Goal: Task Accomplishment & Management: Complete application form

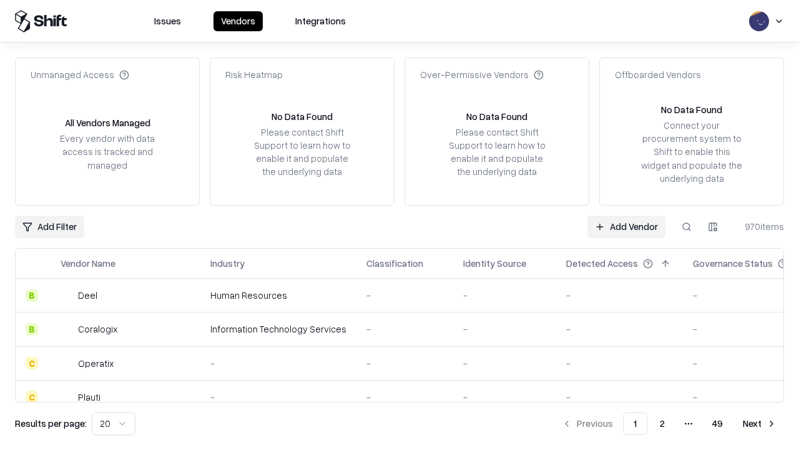
click at [626, 226] on link "Add Vendor" at bounding box center [627, 226] width 78 height 22
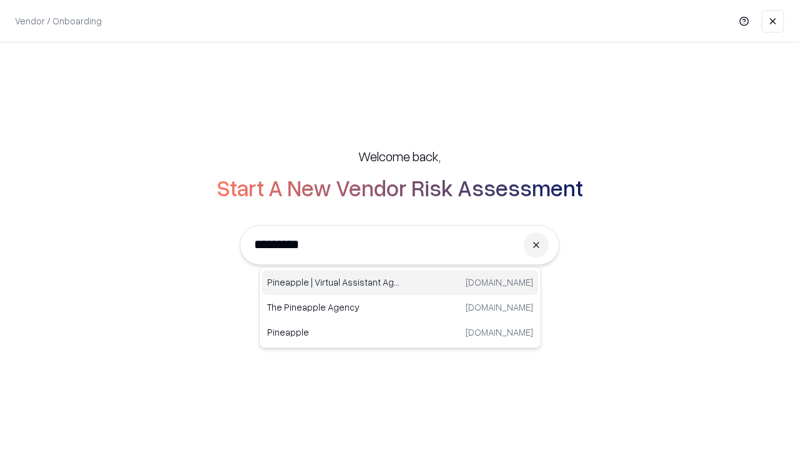
click at [400, 282] on div "Pineapple | Virtual Assistant Agency [DOMAIN_NAME]" at bounding box center [400, 282] width 276 height 25
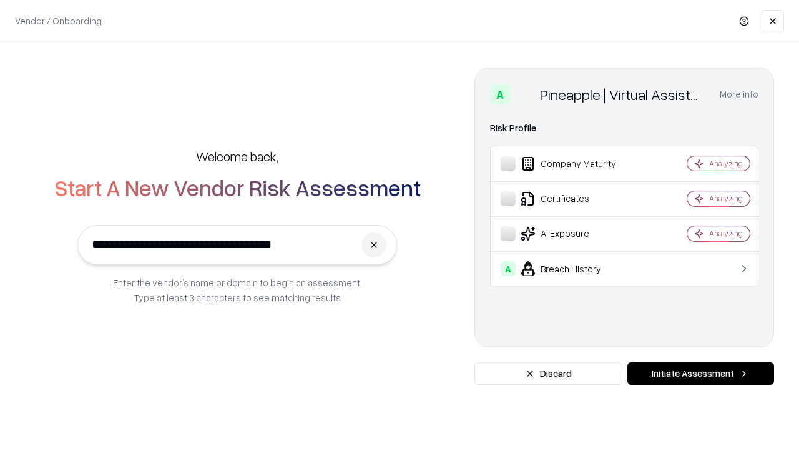
type input "**********"
click at [701, 373] on button "Initiate Assessment" at bounding box center [701, 373] width 147 height 22
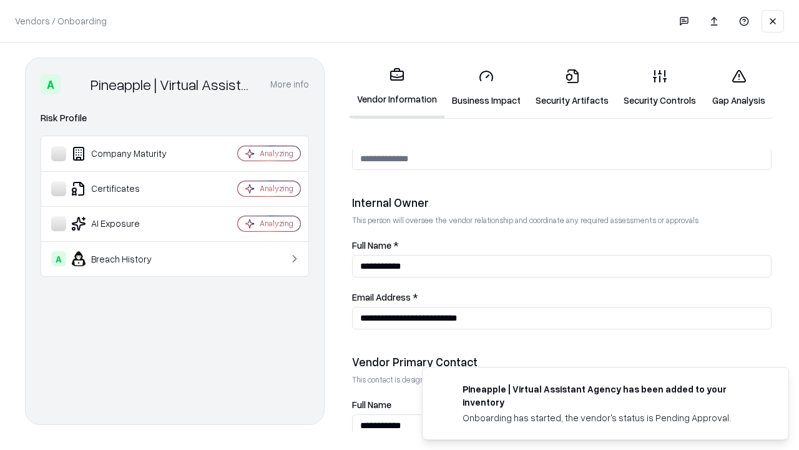
scroll to position [647, 0]
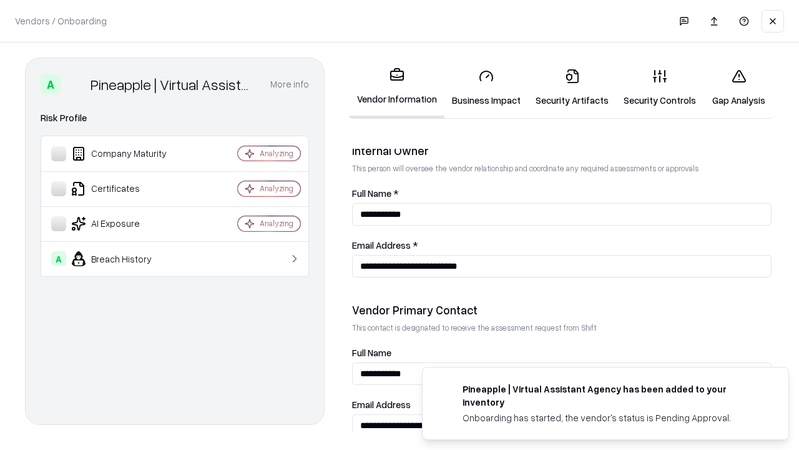
click at [572, 87] on link "Security Artifacts" at bounding box center [572, 88] width 88 height 58
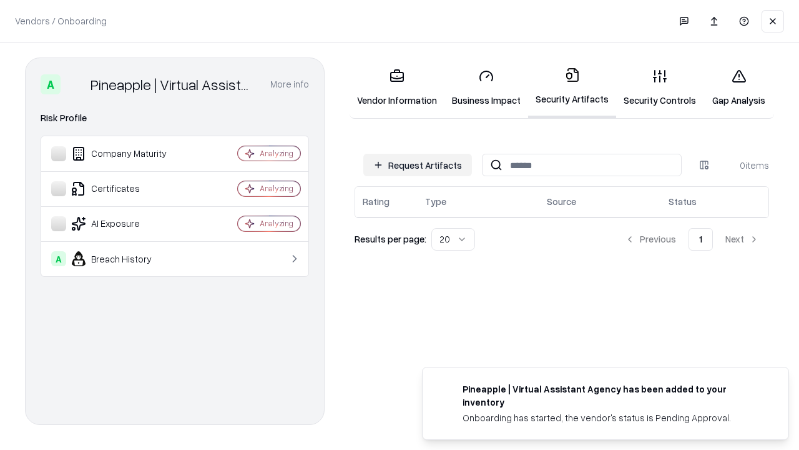
click at [418, 165] on button "Request Artifacts" at bounding box center [417, 165] width 109 height 22
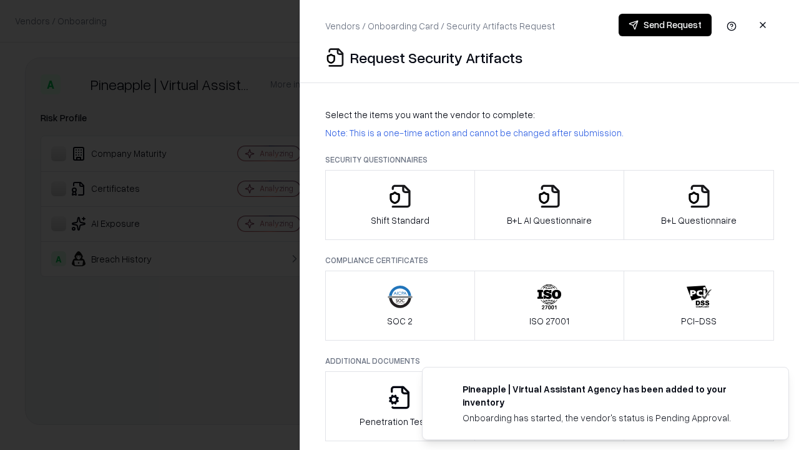
click at [699, 205] on icon "button" at bounding box center [699, 196] width 25 height 25
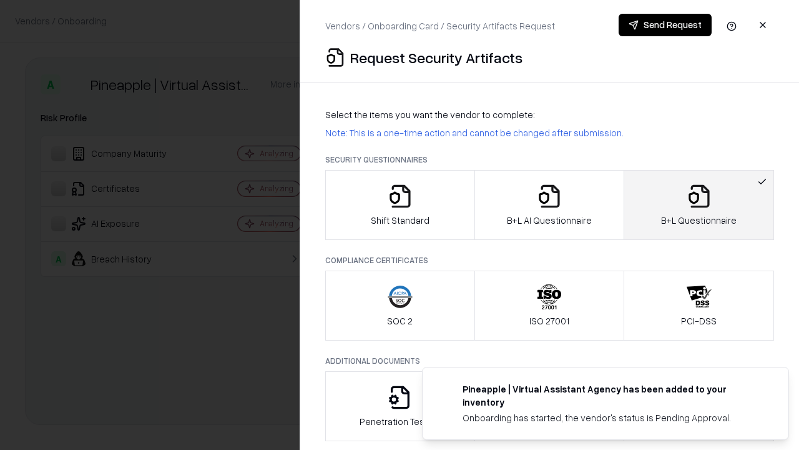
click at [549, 205] on icon "button" at bounding box center [549, 196] width 25 height 25
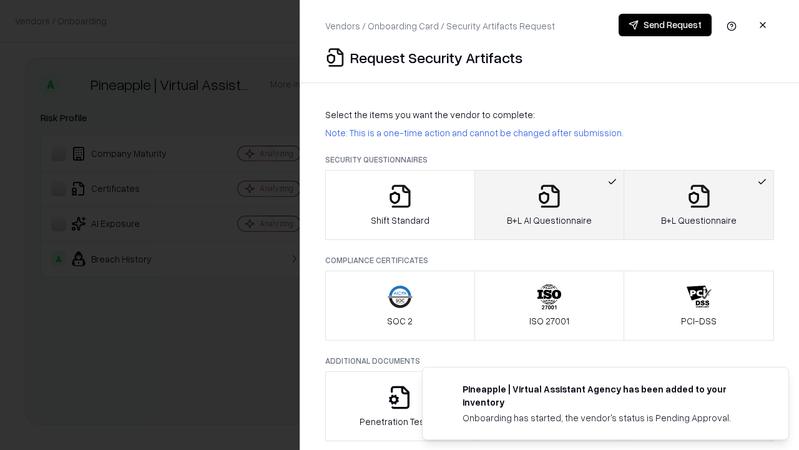
click at [665, 25] on button "Send Request" at bounding box center [665, 25] width 93 height 22
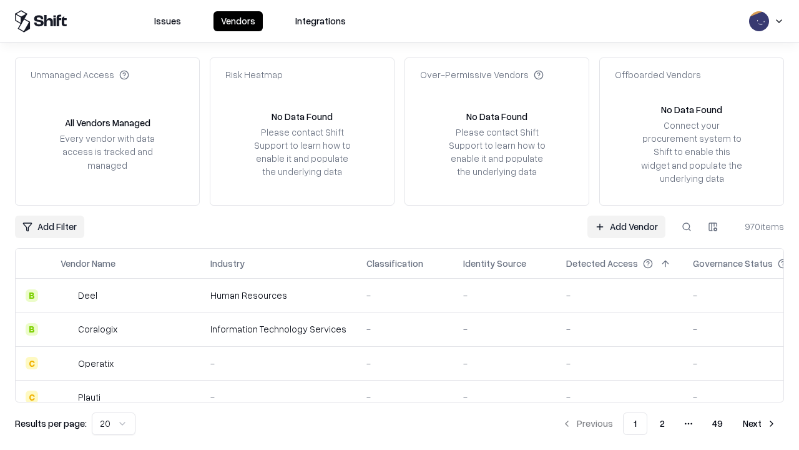
click at [626, 226] on link "Add Vendor" at bounding box center [627, 226] width 78 height 22
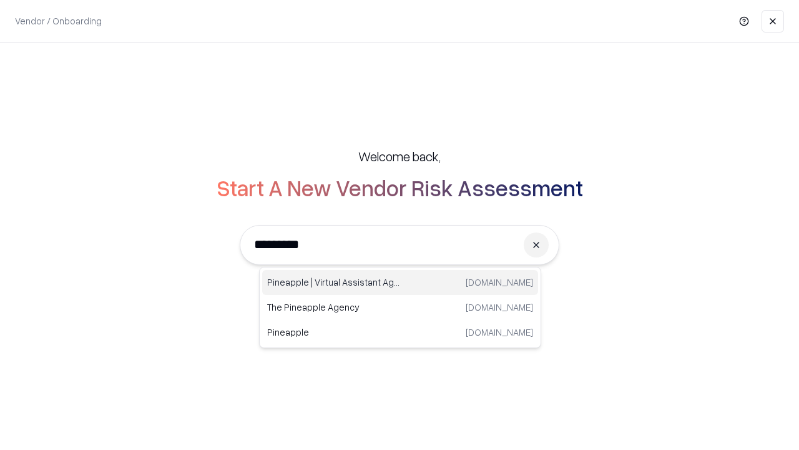
click at [400, 282] on div "Pineapple | Virtual Assistant Agency [DOMAIN_NAME]" at bounding box center [400, 282] width 276 height 25
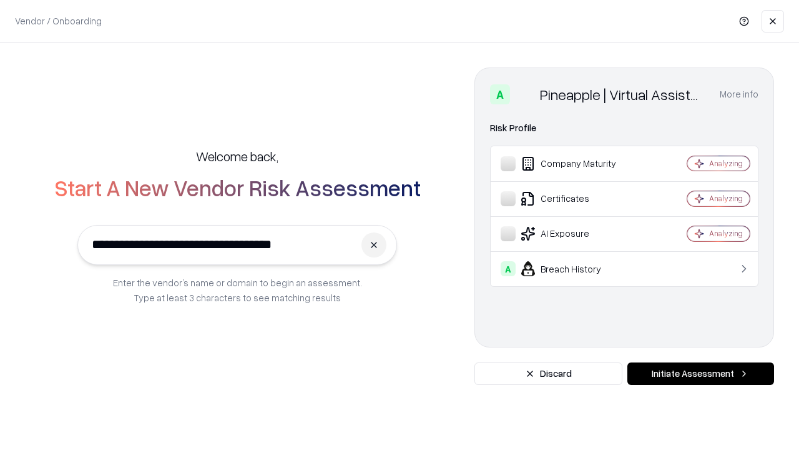
type input "**********"
click at [701, 373] on button "Initiate Assessment" at bounding box center [701, 373] width 147 height 22
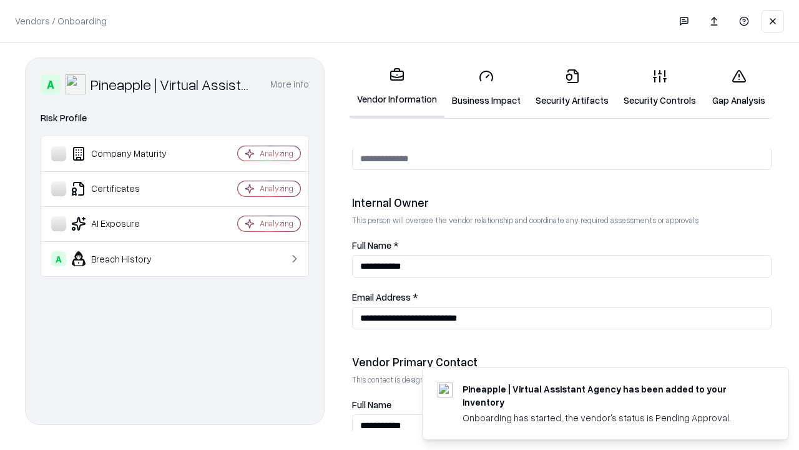
scroll to position [647, 0]
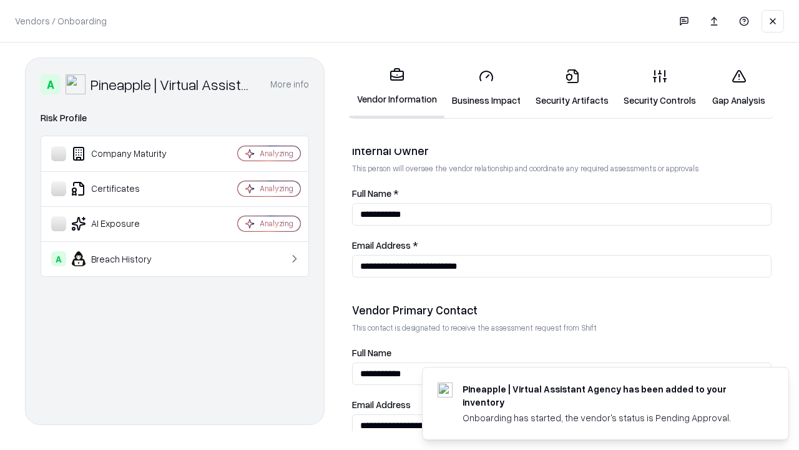
click at [739, 87] on link "Gap Analysis" at bounding box center [739, 88] width 71 height 58
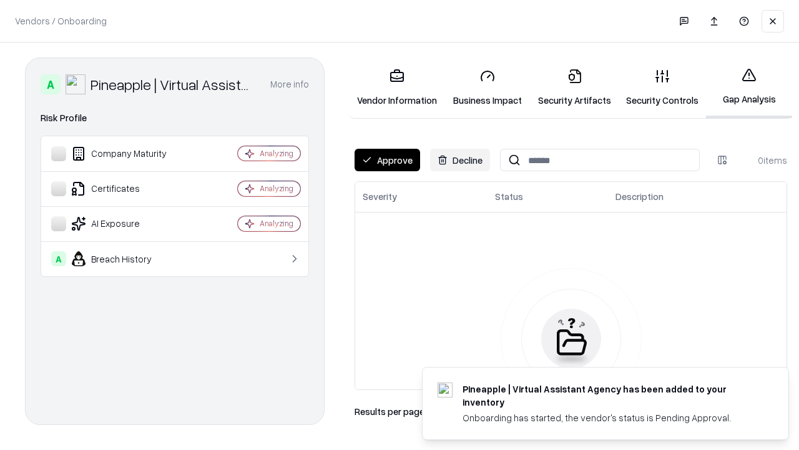
click at [387, 160] on button "Approve" at bounding box center [388, 160] width 66 height 22
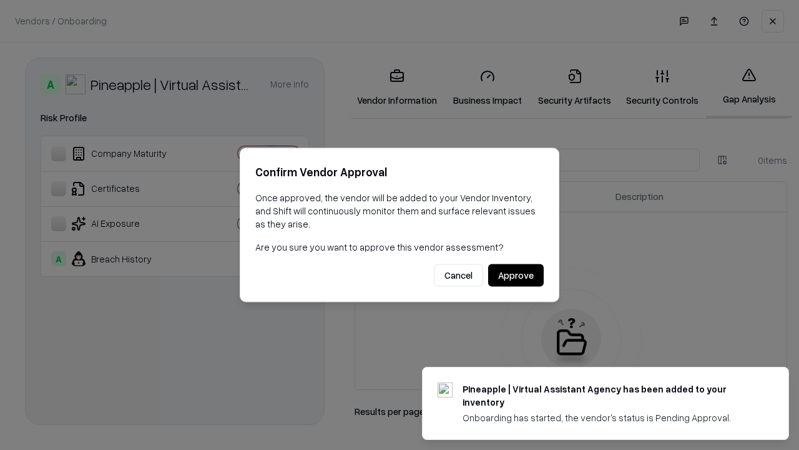
click at [516, 275] on button "Approve" at bounding box center [516, 275] width 56 height 22
